Goal: Task Accomplishment & Management: Manage account settings

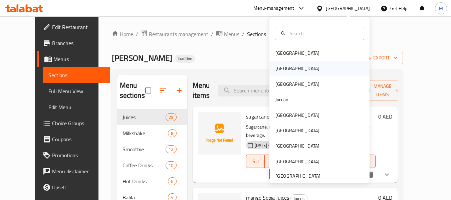
click at [293, 66] on div "[GEOGRAPHIC_DATA]" at bounding box center [319, 68] width 100 height 15
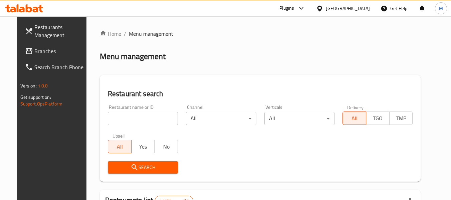
click at [34, 49] on span "Branches" at bounding box center [60, 51] width 53 height 8
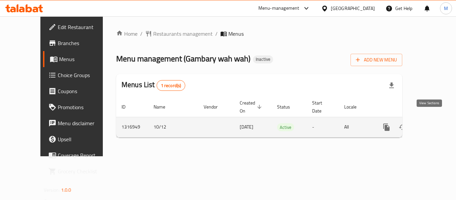
click at [431, 123] on icon "enhanced table" at bounding box center [435, 127] width 8 height 8
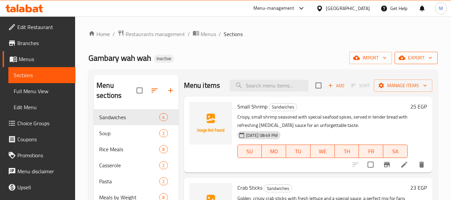
click at [429, 55] on icon "button" at bounding box center [430, 57] width 7 height 7
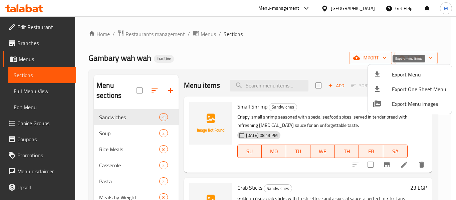
click at [397, 75] on span "Export Menu" at bounding box center [419, 74] width 54 height 8
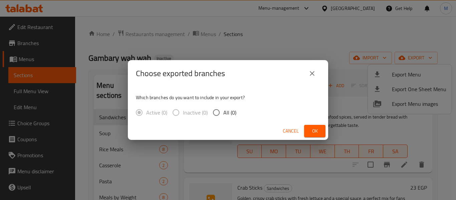
click at [227, 114] on span "All (0)" at bounding box center [229, 112] width 13 height 8
click at [223, 114] on input "All (0)" at bounding box center [216, 112] width 14 height 14
radio input "true"
click at [313, 134] on span "Ok" at bounding box center [314, 131] width 11 height 8
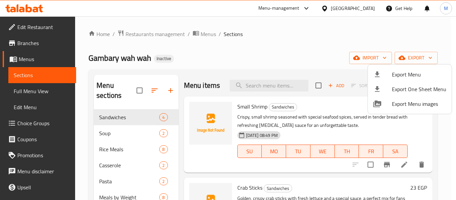
click at [85, 110] on div at bounding box center [228, 100] width 456 height 200
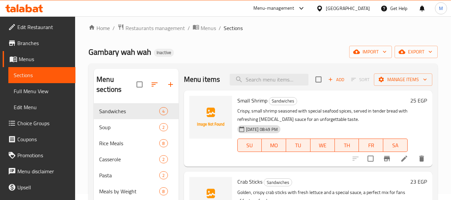
scroll to position [44, 0]
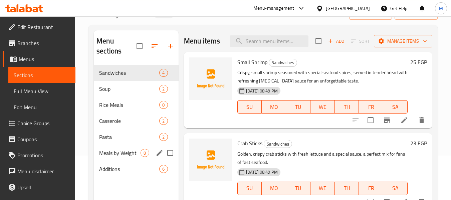
click at [107, 150] on span "Meals by Weight" at bounding box center [119, 153] width 41 height 8
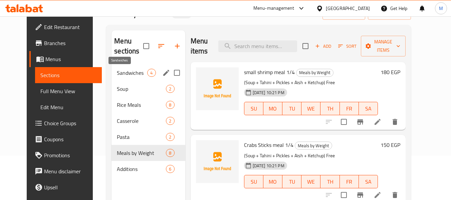
click at [125, 73] on span "Sandwiches" at bounding box center [132, 73] width 30 height 8
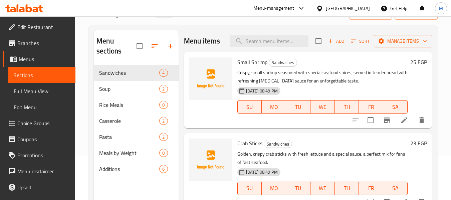
click at [31, 93] on span "Full Menu View" at bounding box center [42, 91] width 56 height 8
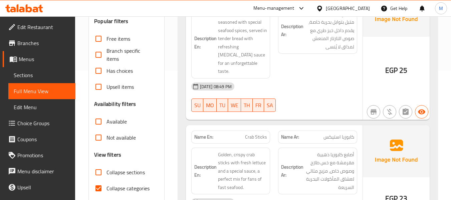
scroll to position [134, 0]
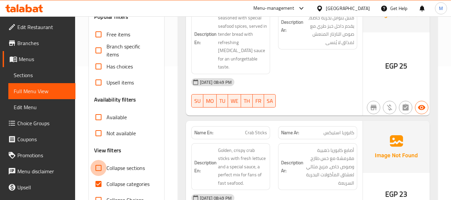
click at [99, 172] on input "Collapse sections" at bounding box center [98, 168] width 16 height 16
checkbox input "true"
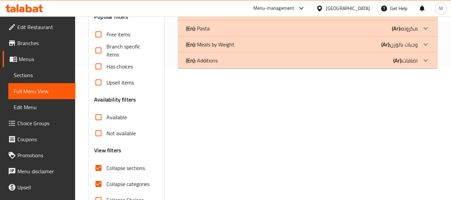
scroll to position [155, 0]
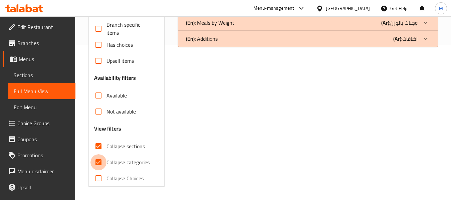
click at [98, 160] on input "Collapse categories" at bounding box center [98, 162] width 16 height 16
checkbox input "false"
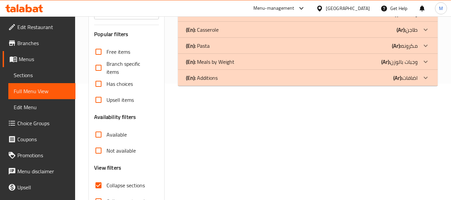
scroll to position [66, 0]
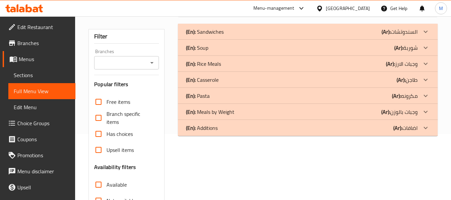
click at [225, 31] on div "(En): Sandwiches (Ar): السندوتشات" at bounding box center [302, 32] width 232 height 8
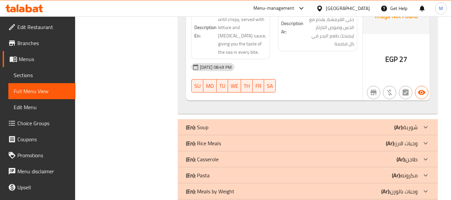
scroll to position [525, 0]
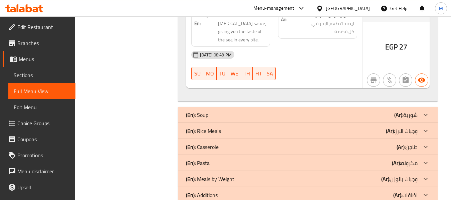
click at [211, 127] on p "(En): Rice Meals" at bounding box center [203, 131] width 35 height 8
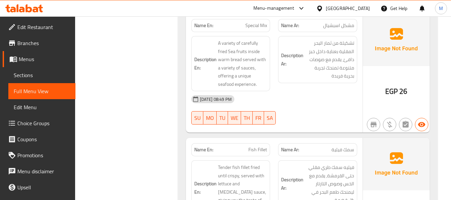
scroll to position [214, 0]
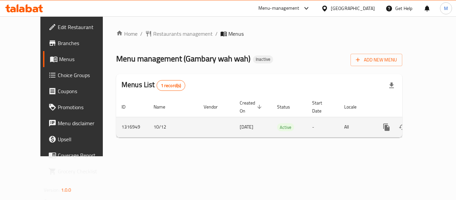
click at [433, 123] on icon "enhanced table" at bounding box center [435, 127] width 8 height 8
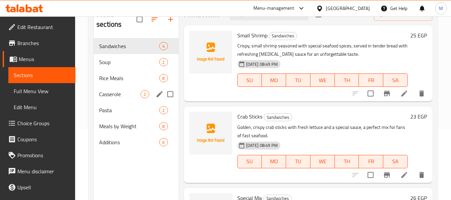
scroll to position [89, 0]
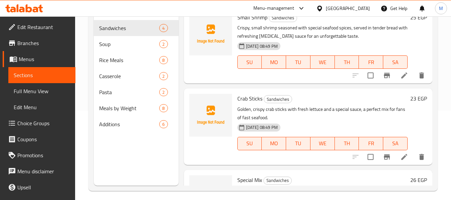
click at [223, 97] on div "Menu items Add Sort Manage items Small Shrimp Sandwiches Crispy, small shrimp s…" at bounding box center [306, 86] width 254 height 200
